Goal: Find specific page/section: Find specific page/section

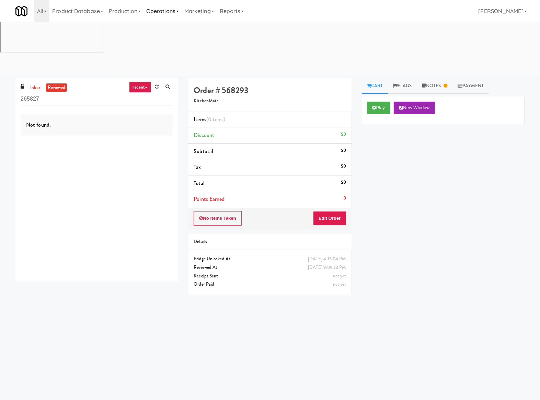
click at [159, 15] on link "Operations" at bounding box center [163, 11] width 38 height 22
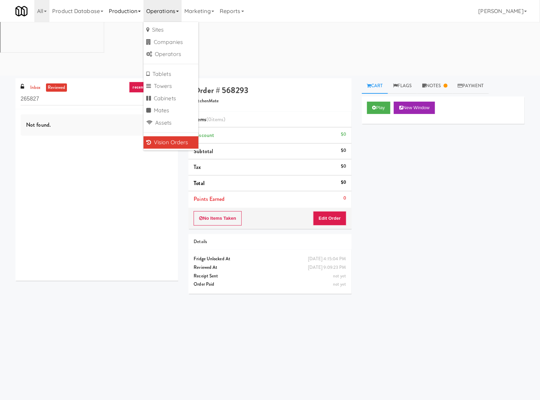
click at [130, 11] on link "Production" at bounding box center [124, 11] width 37 height 22
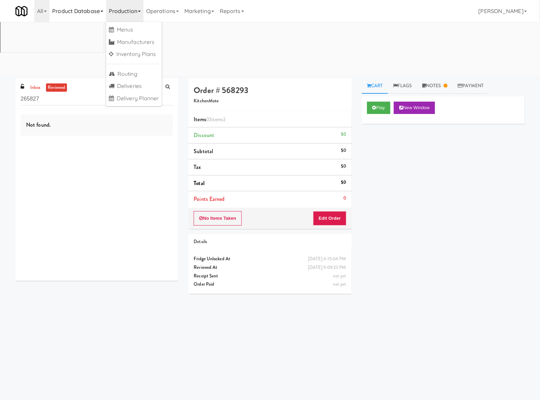
click at [81, 7] on link "Product Database" at bounding box center [77, 11] width 57 height 22
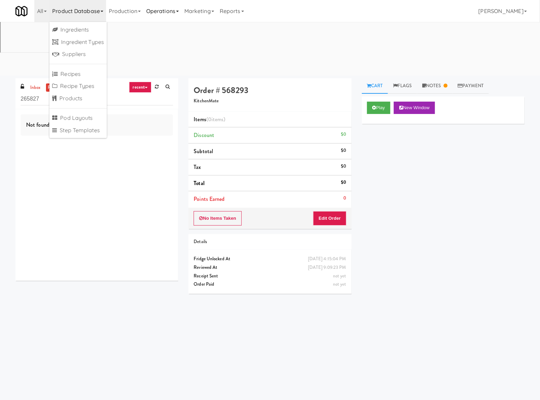
click at [162, 10] on link "Operations" at bounding box center [163, 11] width 38 height 22
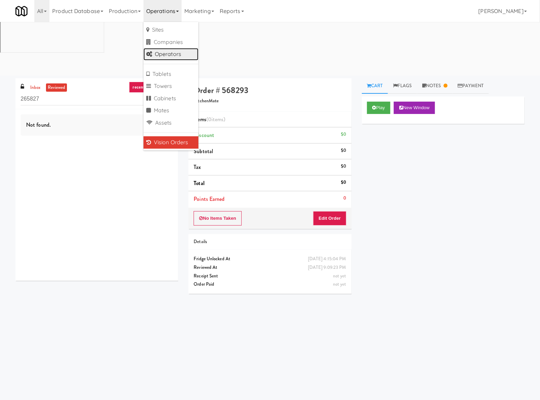
click at [174, 50] on link "Operators" at bounding box center [171, 54] width 55 height 12
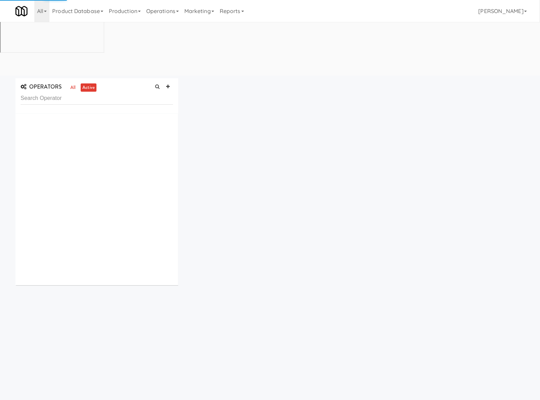
click at [110, 92] on input "text" at bounding box center [97, 98] width 152 height 13
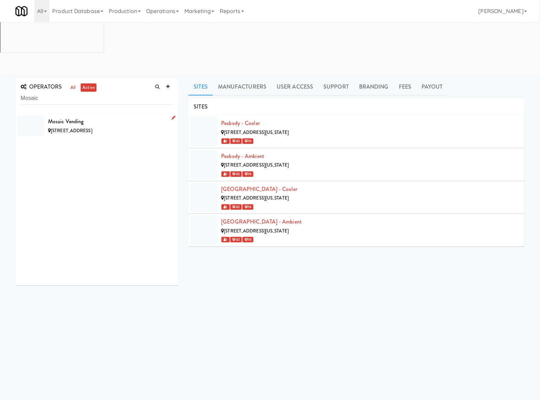
drag, startPoint x: 117, startPoint y: 65, endPoint x: 118, endPoint y: 61, distance: 3.6
click at [118, 116] on div "Mosaic Vending" at bounding box center [110, 121] width 125 height 10
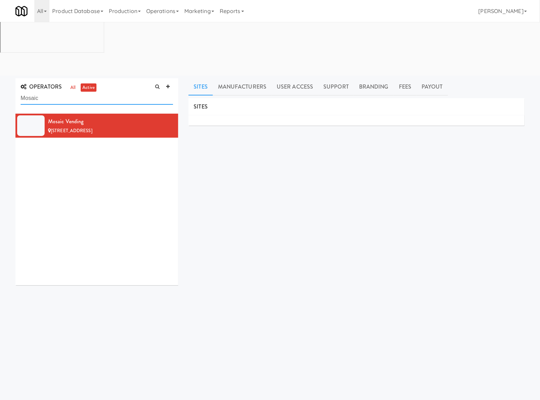
click at [61, 92] on input "Mosaic" at bounding box center [97, 98] width 152 height 13
paste input "Chalk"
click at [61, 92] on input "Mosaic Chalk" at bounding box center [97, 98] width 152 height 13
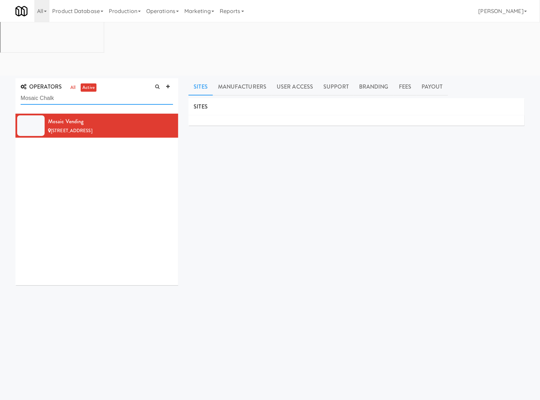
paste input "text"
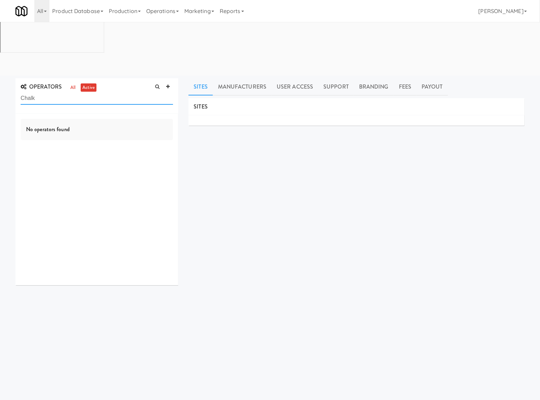
click at [70, 92] on input "Chalk" at bounding box center [97, 98] width 152 height 13
click at [69, 92] on input "Chalk" at bounding box center [97, 98] width 152 height 13
click at [70, 92] on input "Chalk" at bounding box center [97, 98] width 152 height 13
paste input "Deep"
click at [87, 116] on div "Deep Blue Amenities" at bounding box center [110, 121] width 125 height 10
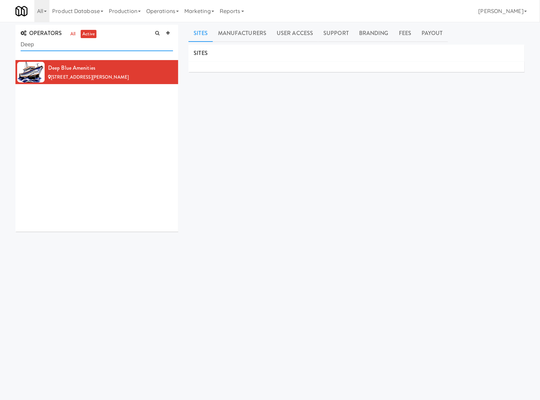
click at [45, 48] on input "Deep" at bounding box center [97, 44] width 152 height 13
paste input "[US_STATE]"
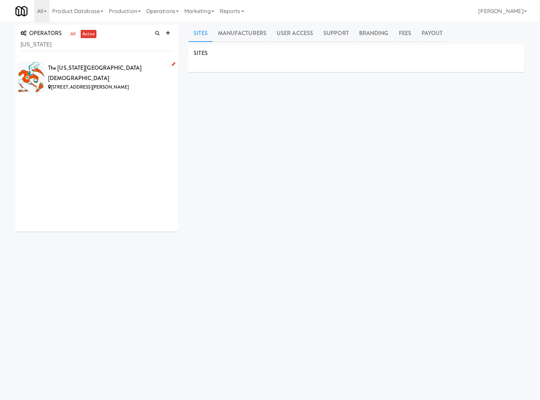
click at [146, 83] on div "[STREET_ADDRESS][PERSON_NAME]" at bounding box center [110, 87] width 125 height 9
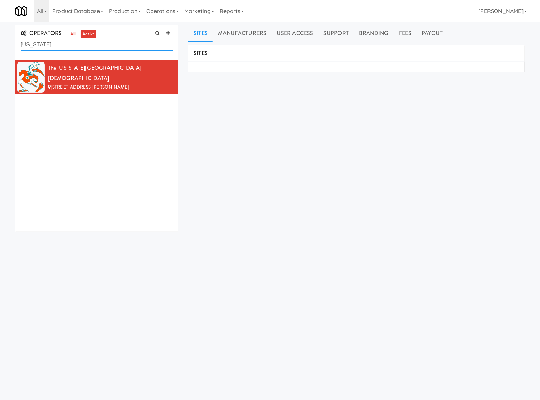
click at [70, 44] on input "[US_STATE]" at bounding box center [97, 44] width 152 height 13
paste input "[PERSON_NAME]"
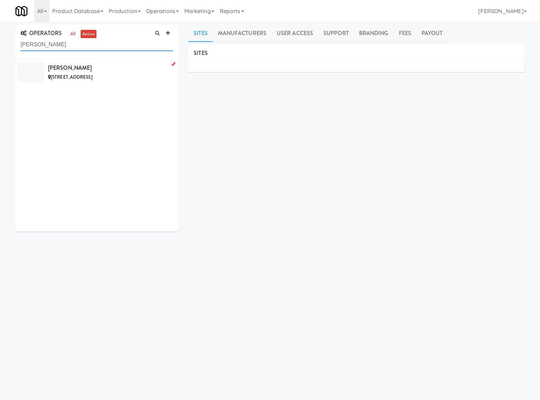
type input "[PERSON_NAME]"
click at [112, 67] on div "[PERSON_NAME]" at bounding box center [110, 68] width 125 height 10
